Goal: Navigation & Orientation: Find specific page/section

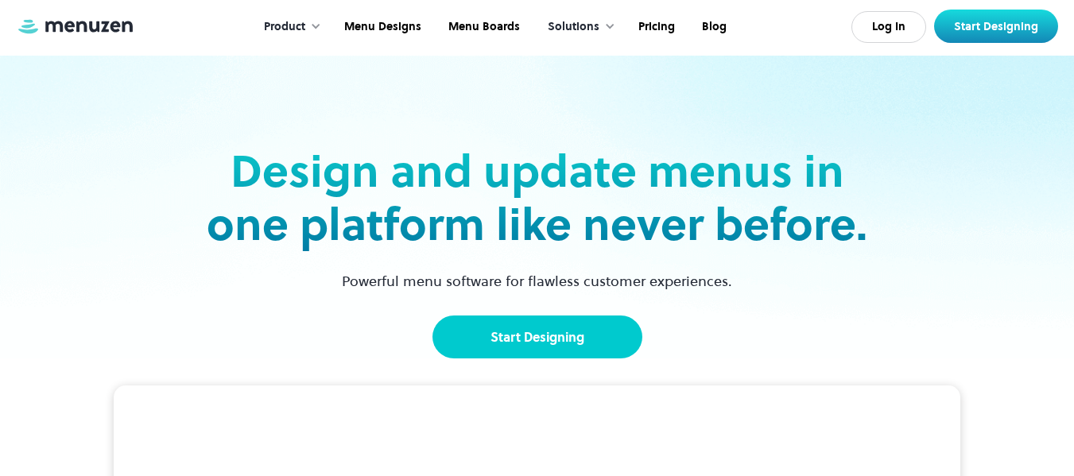
click at [557, 335] on link "Start Designing" at bounding box center [537, 337] width 210 height 43
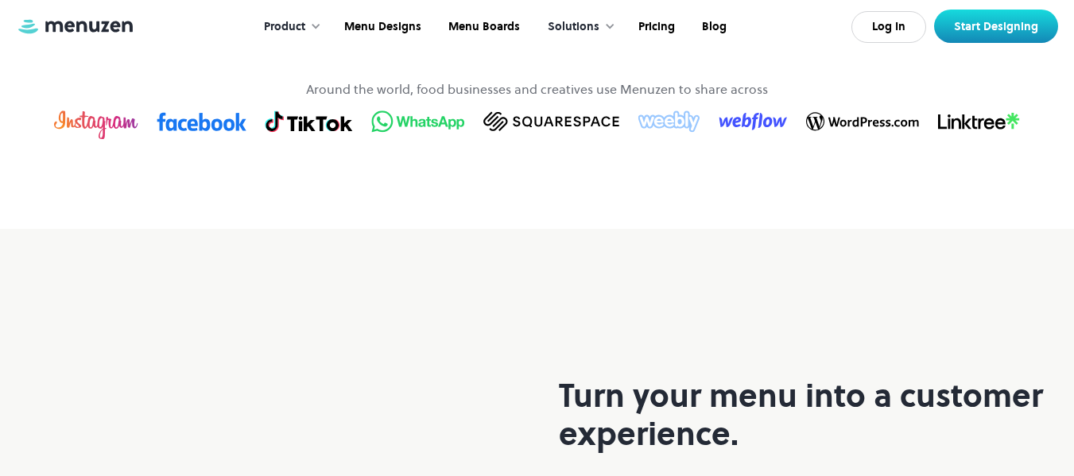
scroll to position [1041, 0]
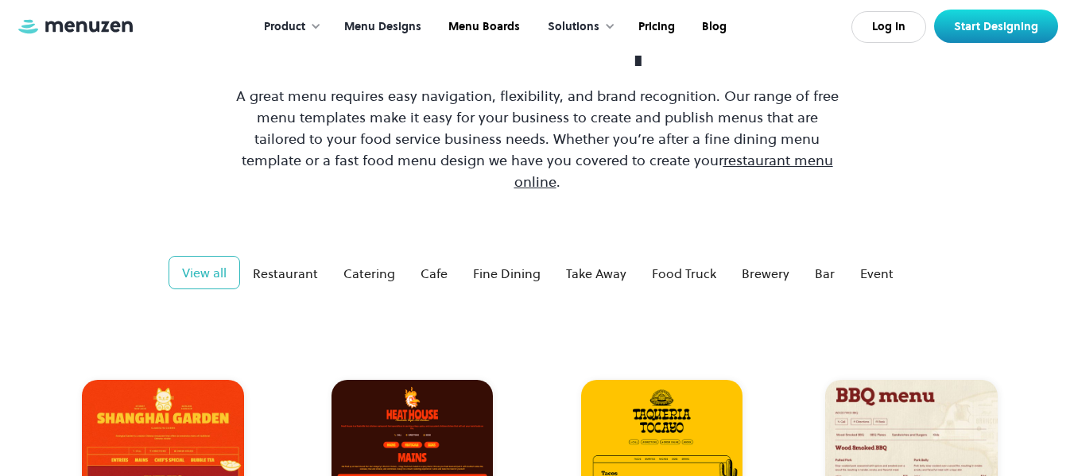
scroll to position [133, 0]
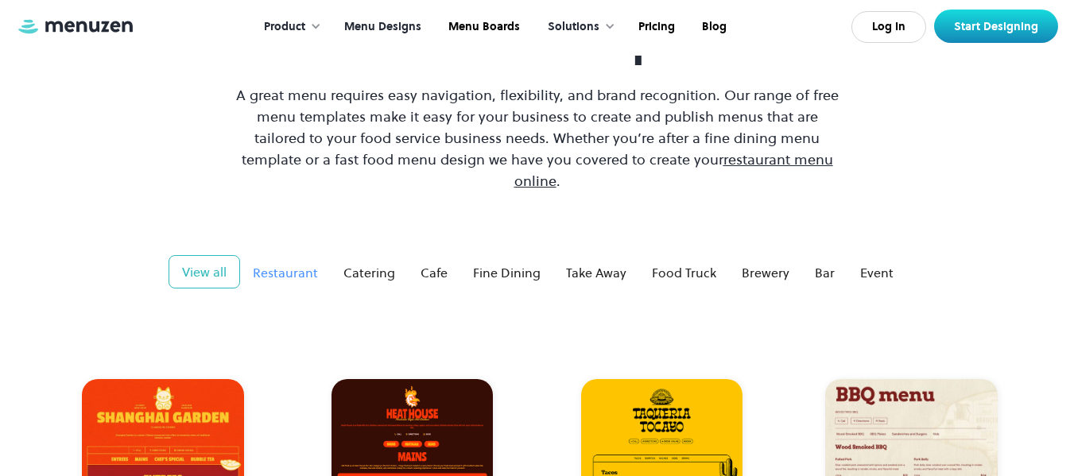
click at [290, 263] on div "Restaurant" at bounding box center [285, 272] width 65 height 19
click at [432, 263] on div "Cafe" at bounding box center [434, 272] width 27 height 19
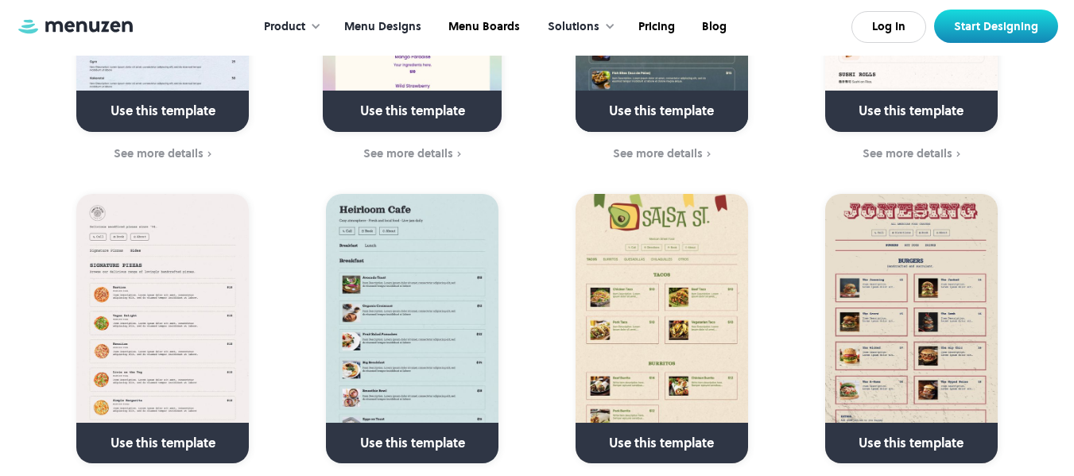
scroll to position [2942, 0]
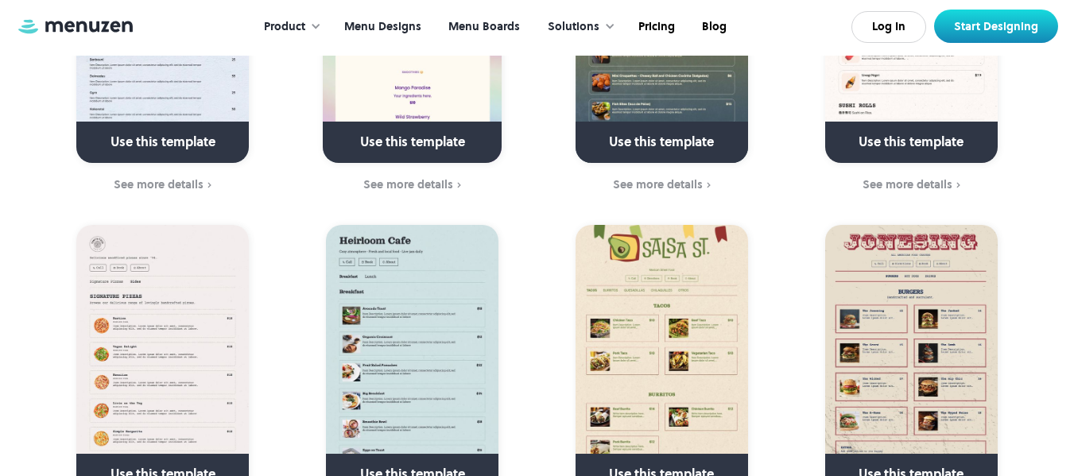
click at [501, 24] on link "Menu Boards" at bounding box center [482, 26] width 99 height 49
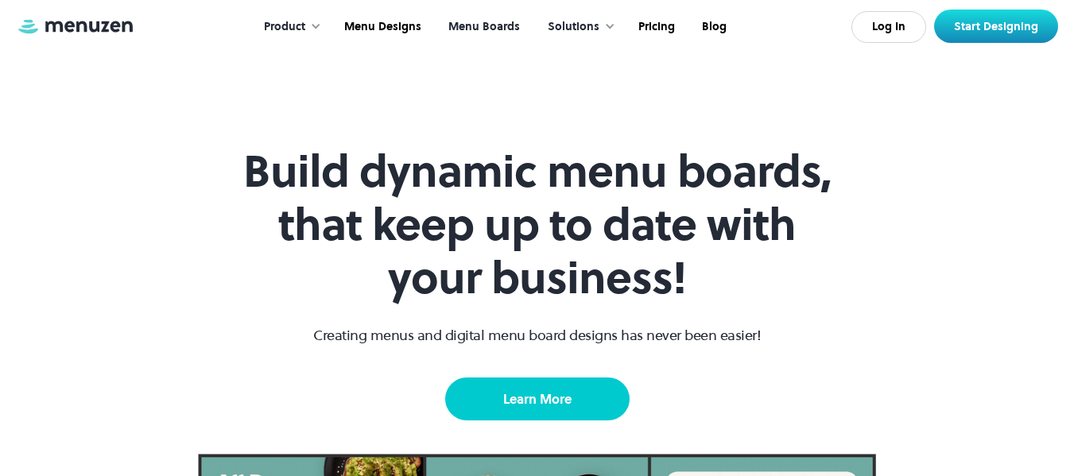
click at [480, 409] on link "Learn More" at bounding box center [537, 399] width 184 height 43
